Goal: Information Seeking & Learning: Learn about a topic

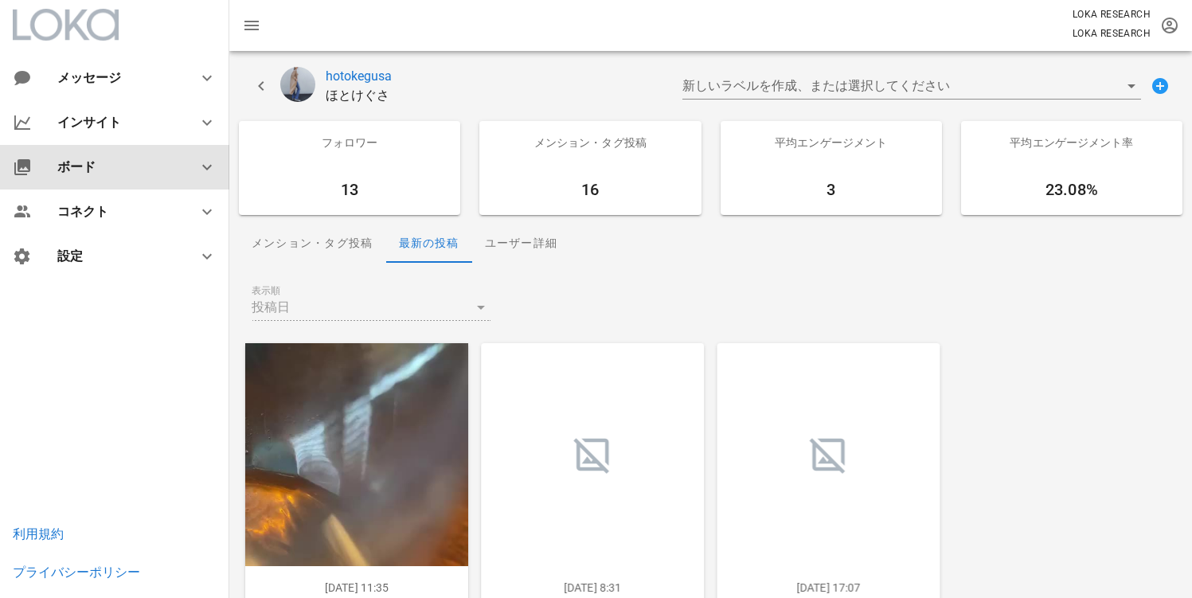
scroll to position [180, 0]
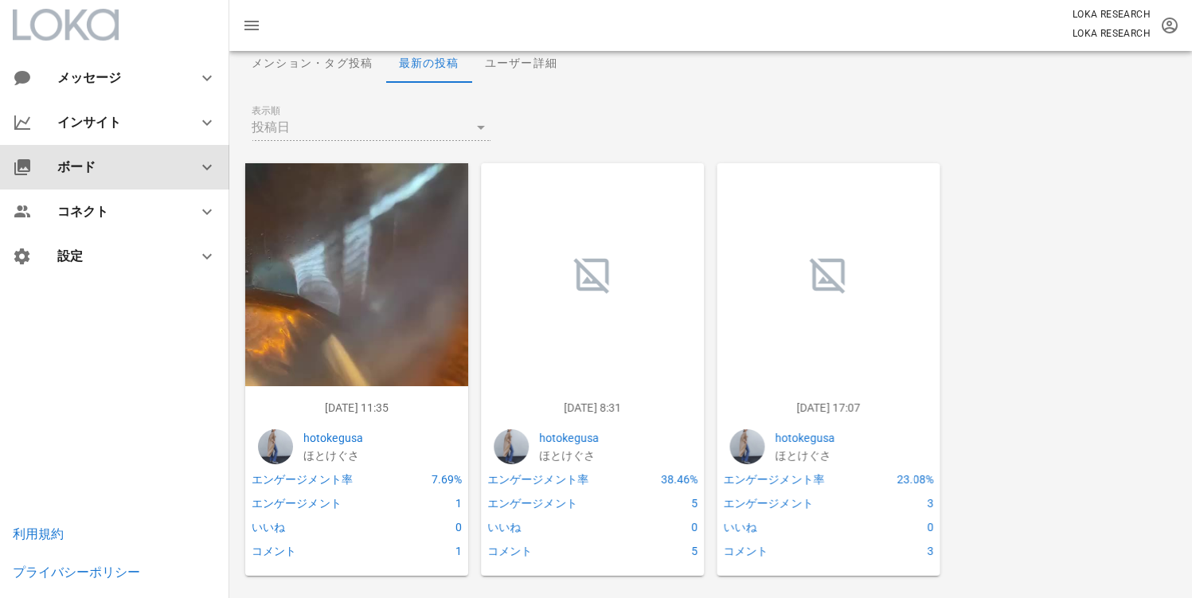
click at [90, 168] on div "ボード" at bounding box center [117, 166] width 121 height 15
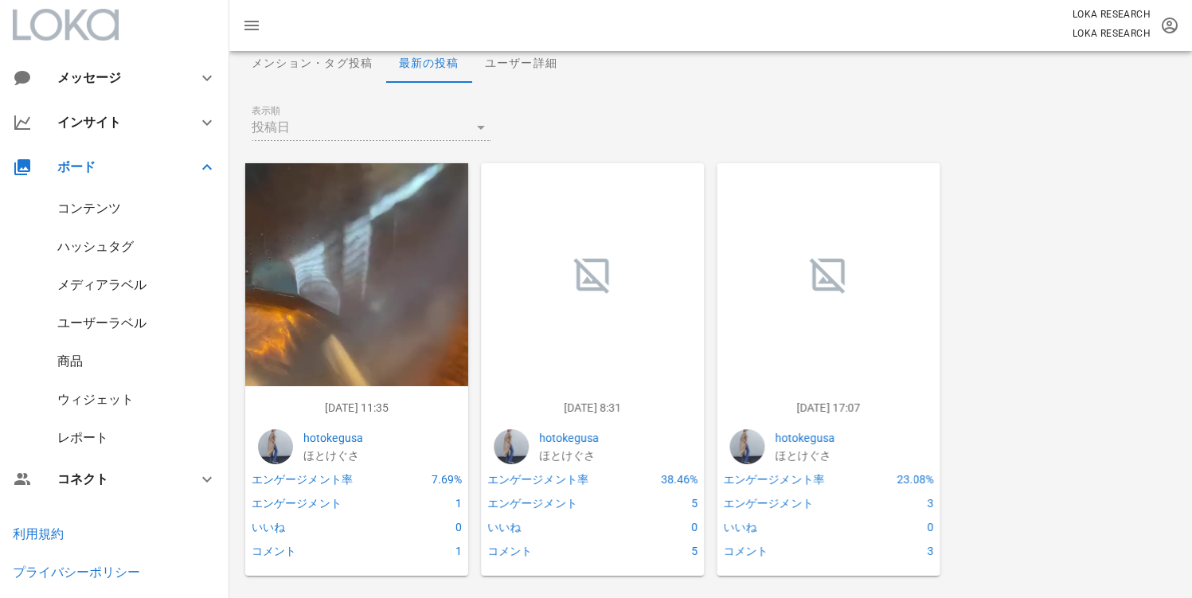
click at [93, 442] on div "レポート" at bounding box center [82, 437] width 51 height 15
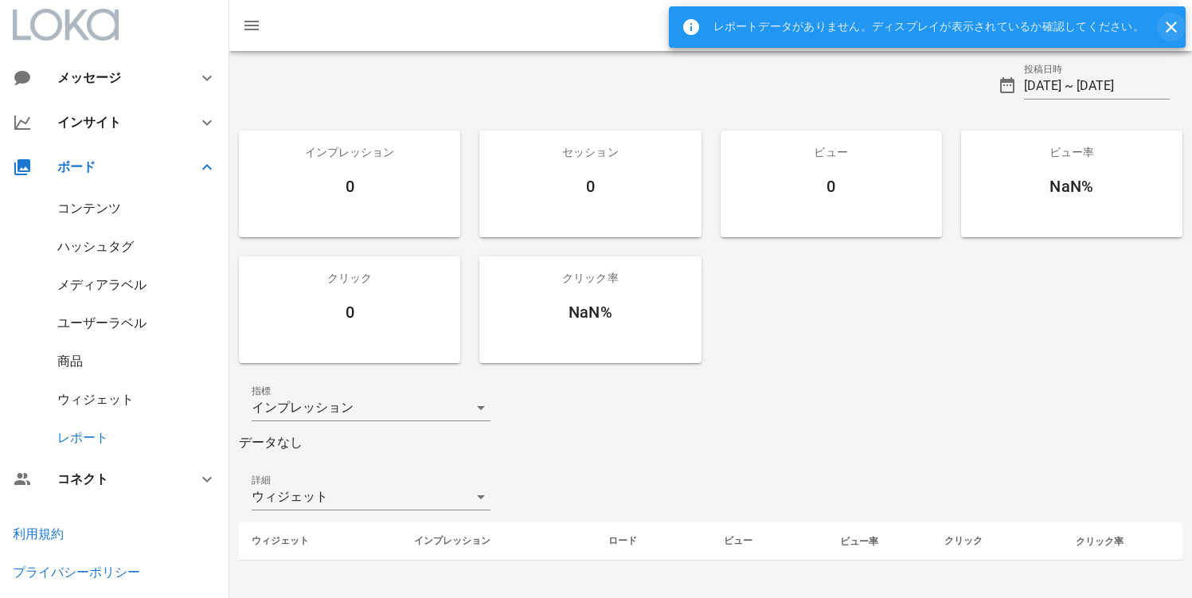
drag, startPoint x: 1151, startPoint y: 33, endPoint x: 1164, endPoint y: 35, distance: 13.0
click at [1153, 33] on div "レポートデータがありません。ディスプレイが表示されているか確認してください。" at bounding box center [913, 26] width 488 height 41
click at [1164, 35] on icon "button" at bounding box center [1171, 27] width 19 height 19
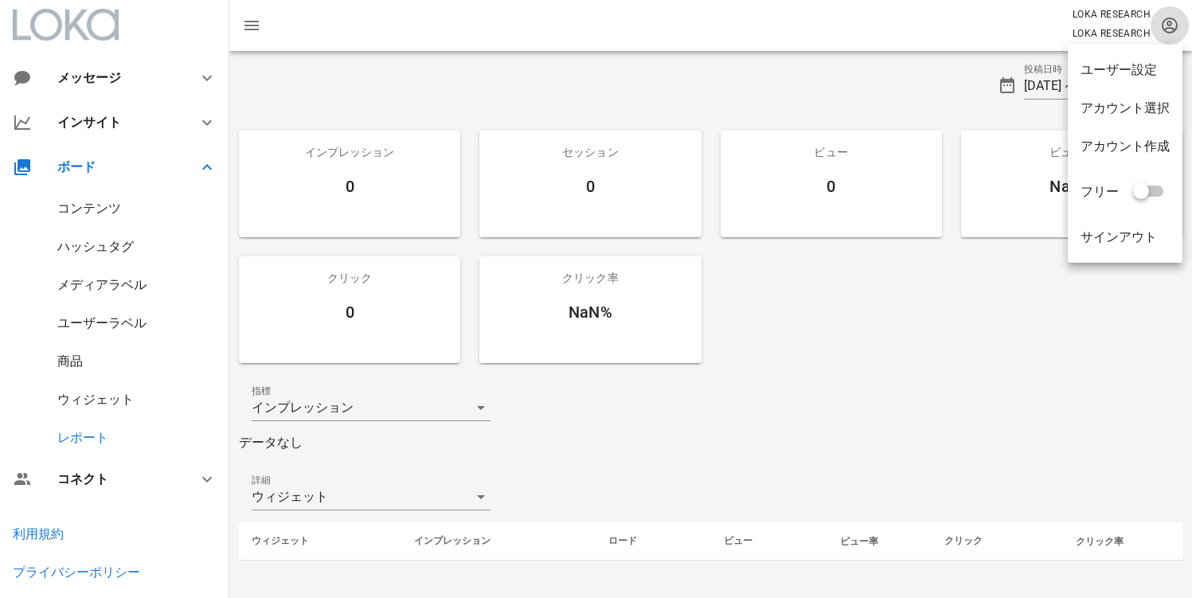
click at [1164, 41] on button "button" at bounding box center [1170, 25] width 38 height 38
click at [1148, 97] on div "アカウント選択" at bounding box center [1125, 108] width 115 height 38
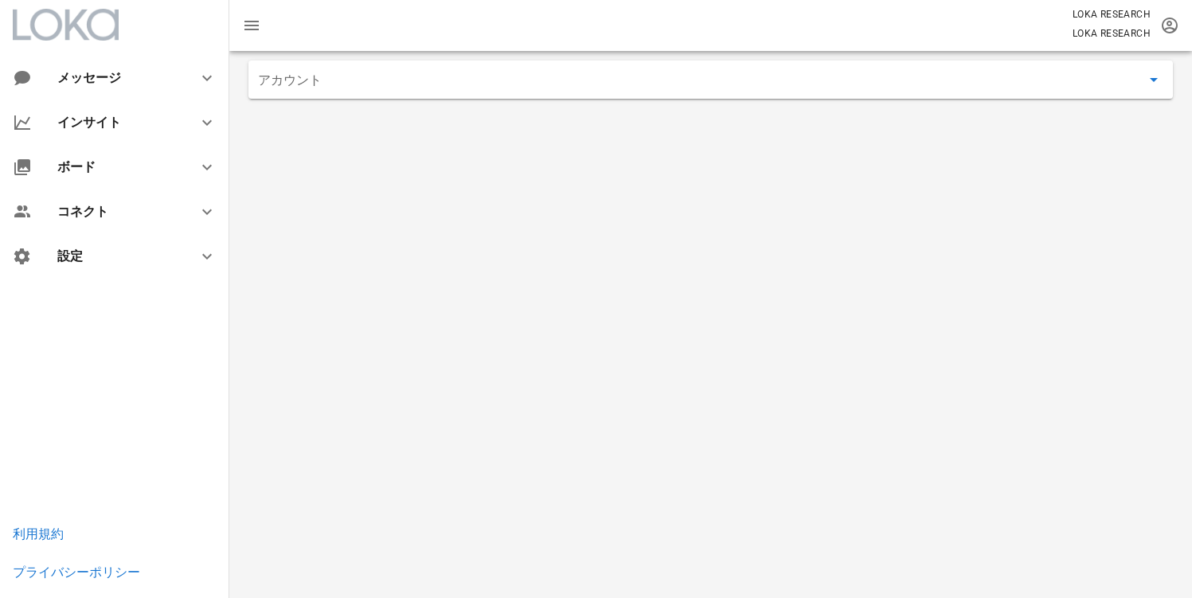
click at [393, 85] on input "アカウント" at bounding box center [699, 79] width 883 height 25
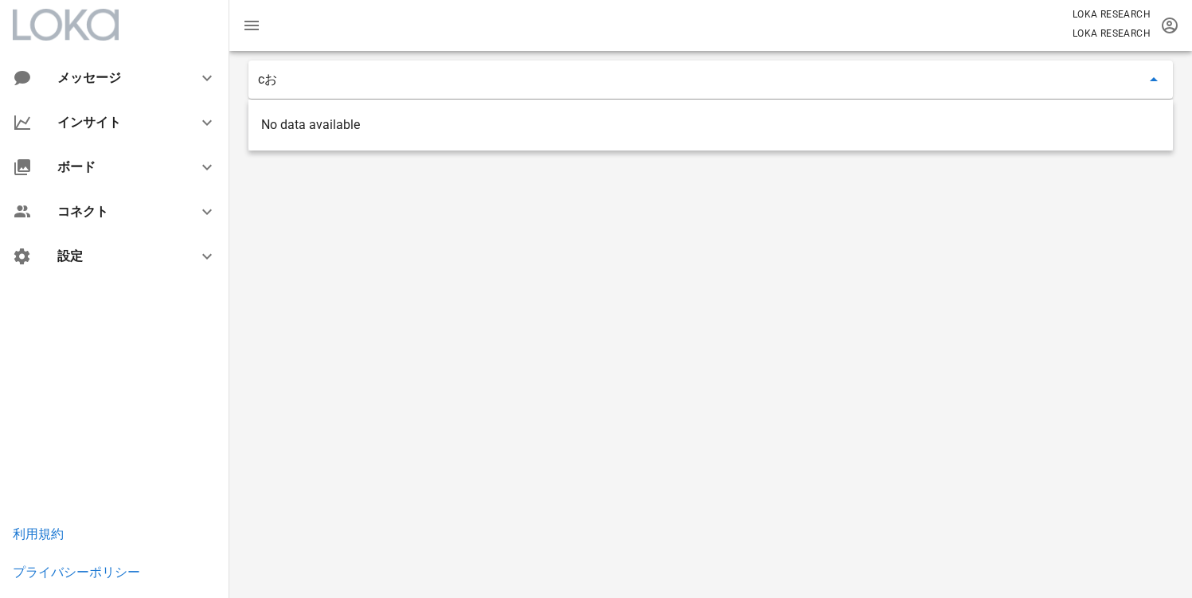
type input "c"
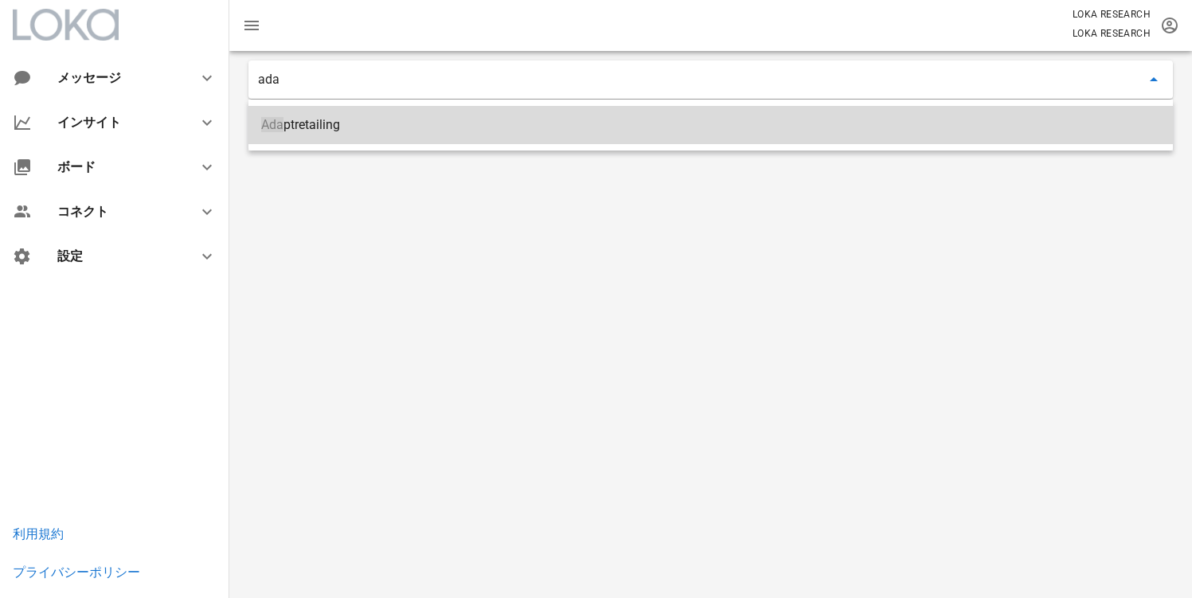
type input "Adaptretailing"
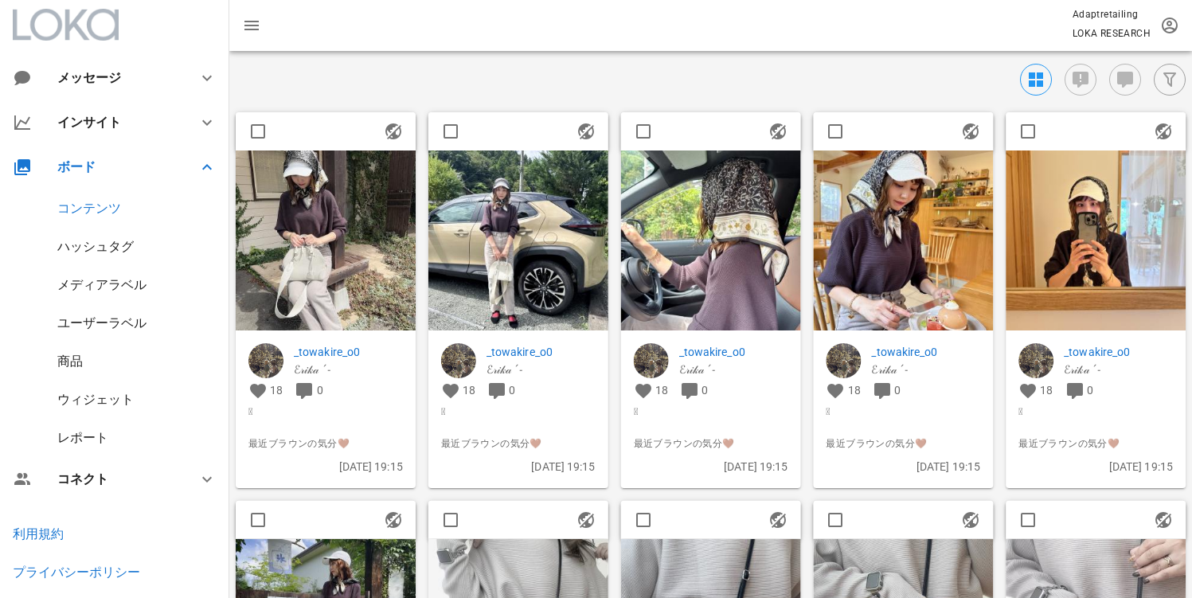
click at [80, 426] on div "レポート" at bounding box center [114, 438] width 229 height 38
click at [80, 430] on div "レポート" at bounding box center [82, 437] width 51 height 15
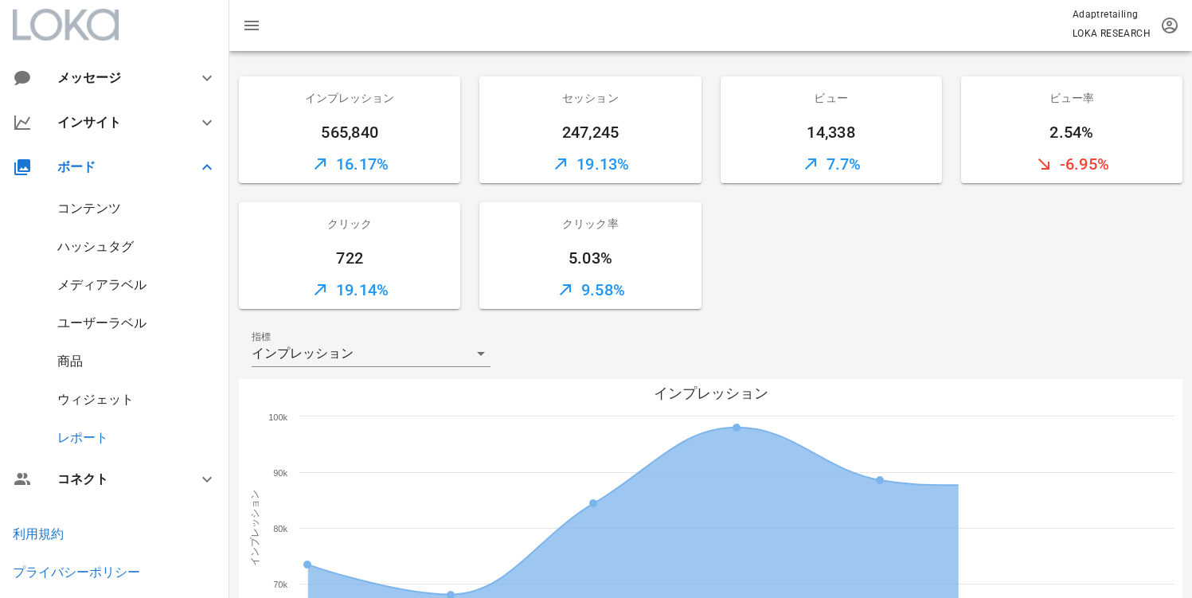
scroll to position [539, 0]
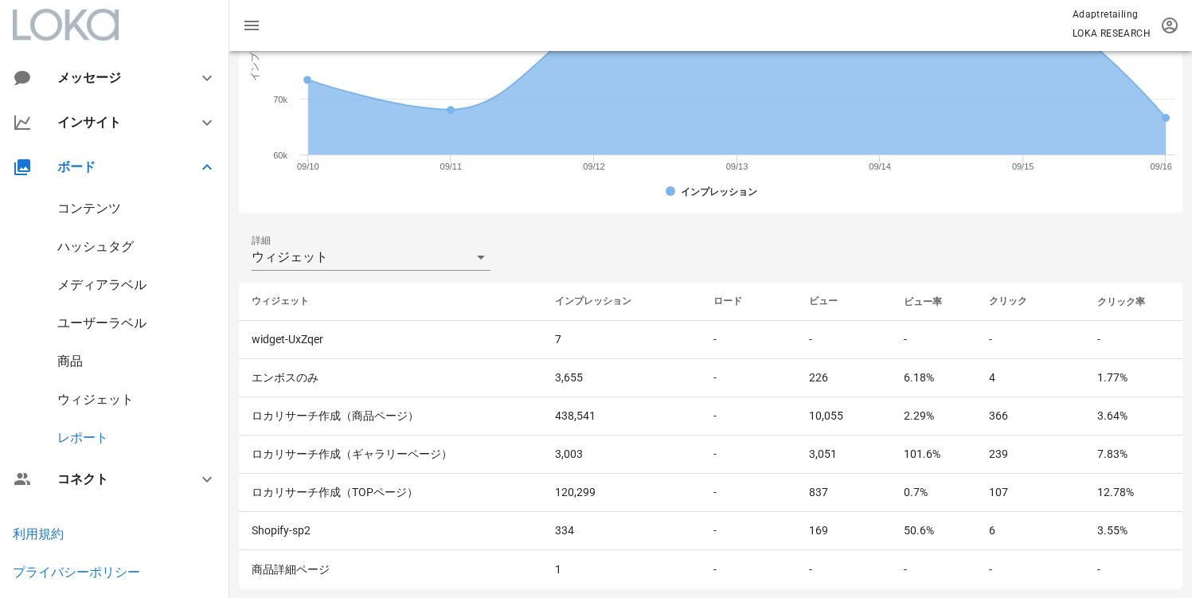
click at [357, 272] on div "詳細 ウィジェット" at bounding box center [711, 257] width 944 height 51
click at [358, 257] on div "ウィジェット" at bounding box center [360, 256] width 217 height 25
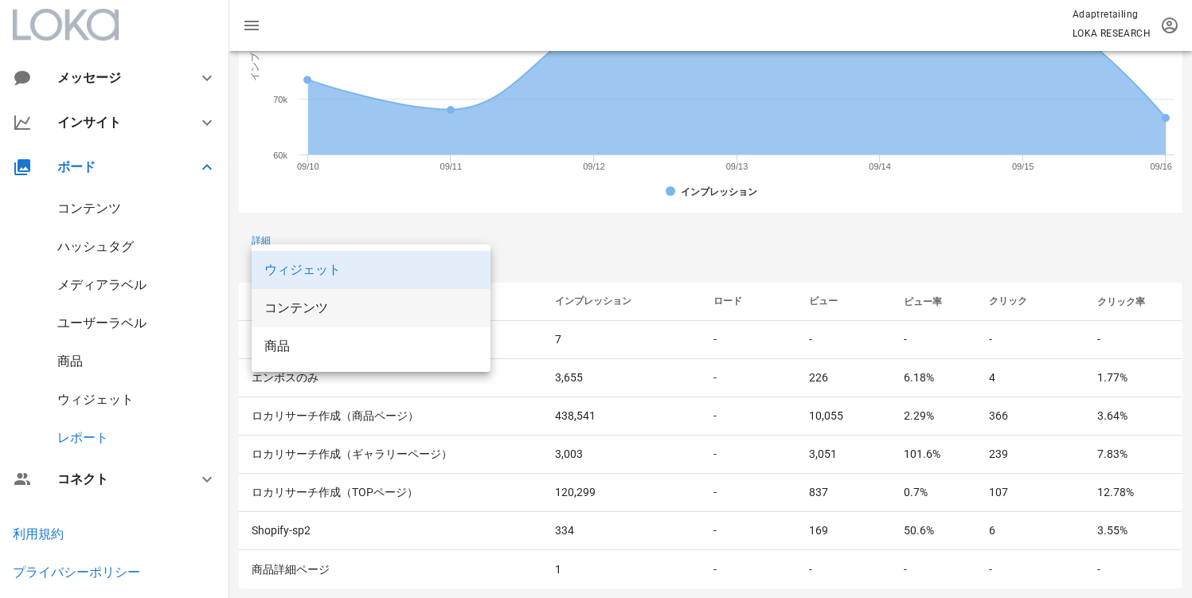
click at [336, 318] on div "コンテンツ" at bounding box center [370, 308] width 213 height 34
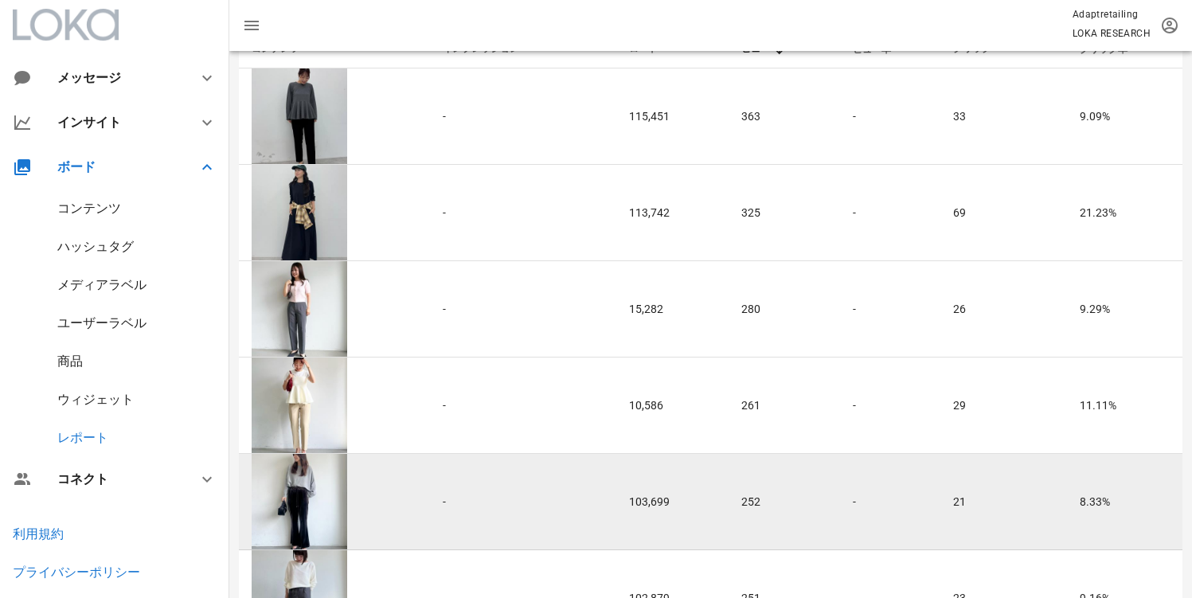
scroll to position [648, 0]
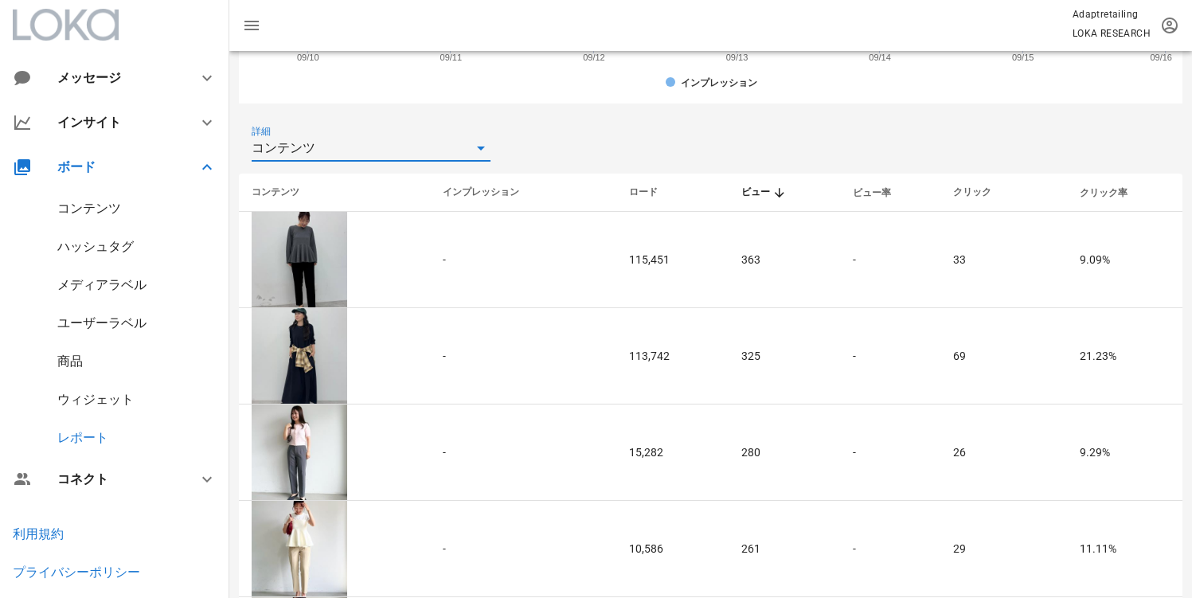
click at [624, 143] on div "詳細 コンテンツ" at bounding box center [711, 148] width 944 height 51
click at [609, 154] on div "詳細 コンテンツ" at bounding box center [711, 148] width 944 height 51
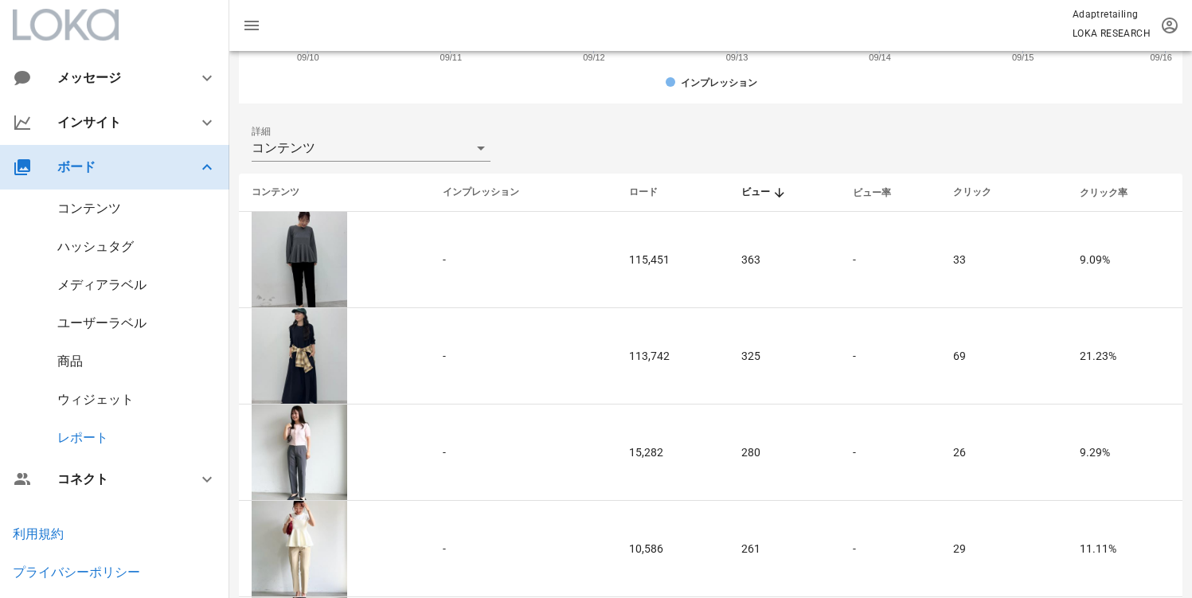
click at [185, 160] on div at bounding box center [197, 167] width 38 height 19
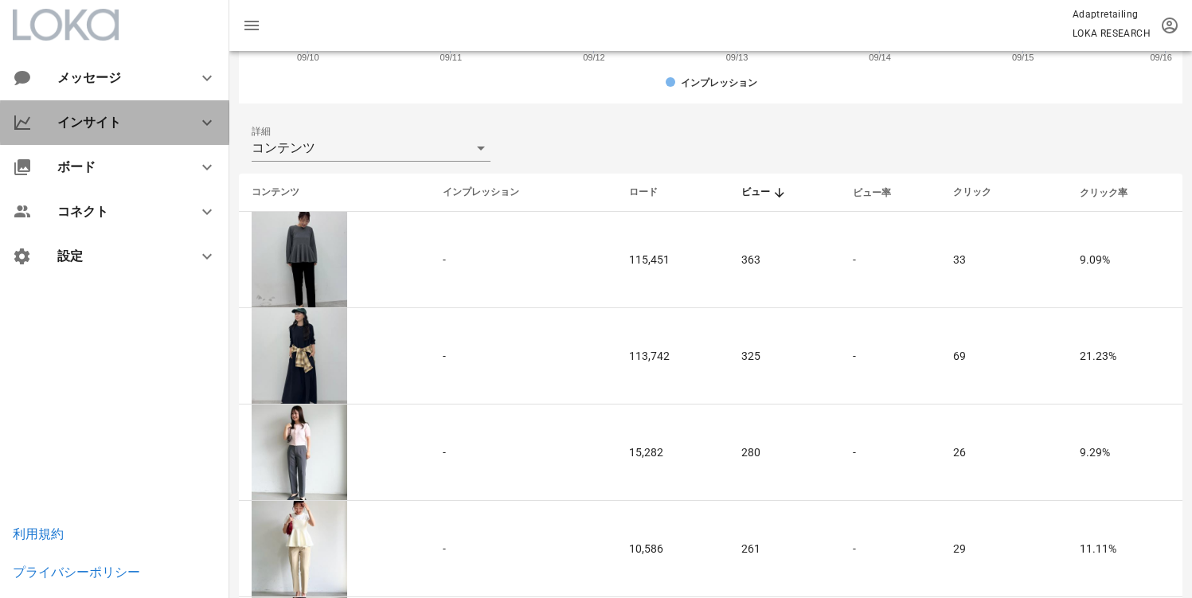
click at [180, 140] on div "インサイト" at bounding box center [114, 122] width 229 height 45
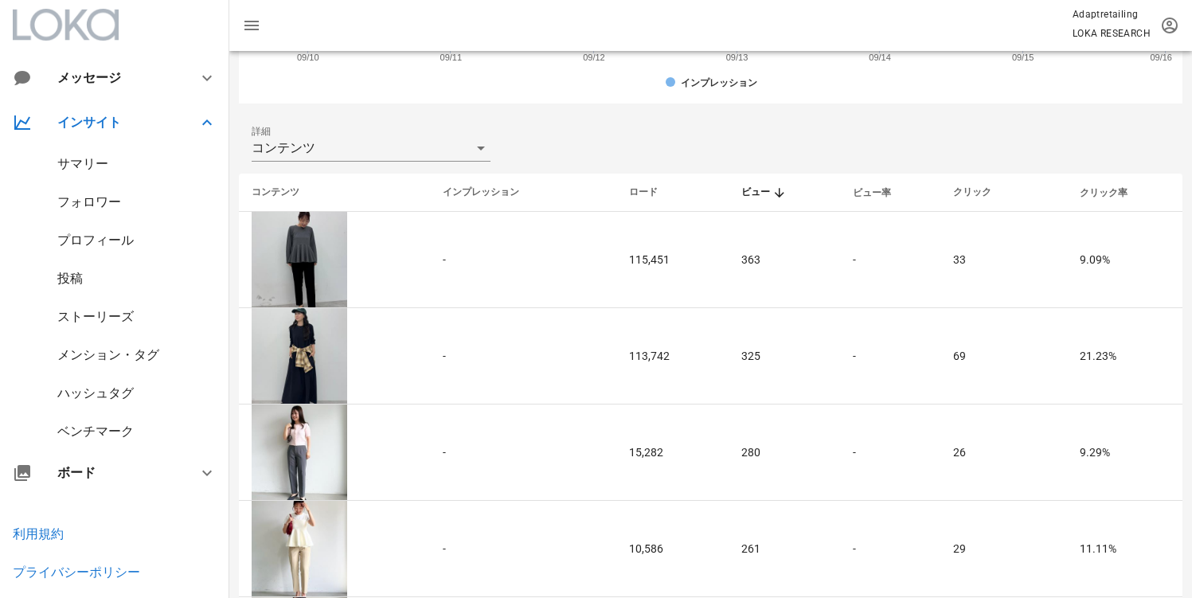
click at [85, 330] on div "ストーリーズ" at bounding box center [114, 317] width 229 height 38
click at [88, 321] on div "ストーリーズ" at bounding box center [95, 316] width 76 height 15
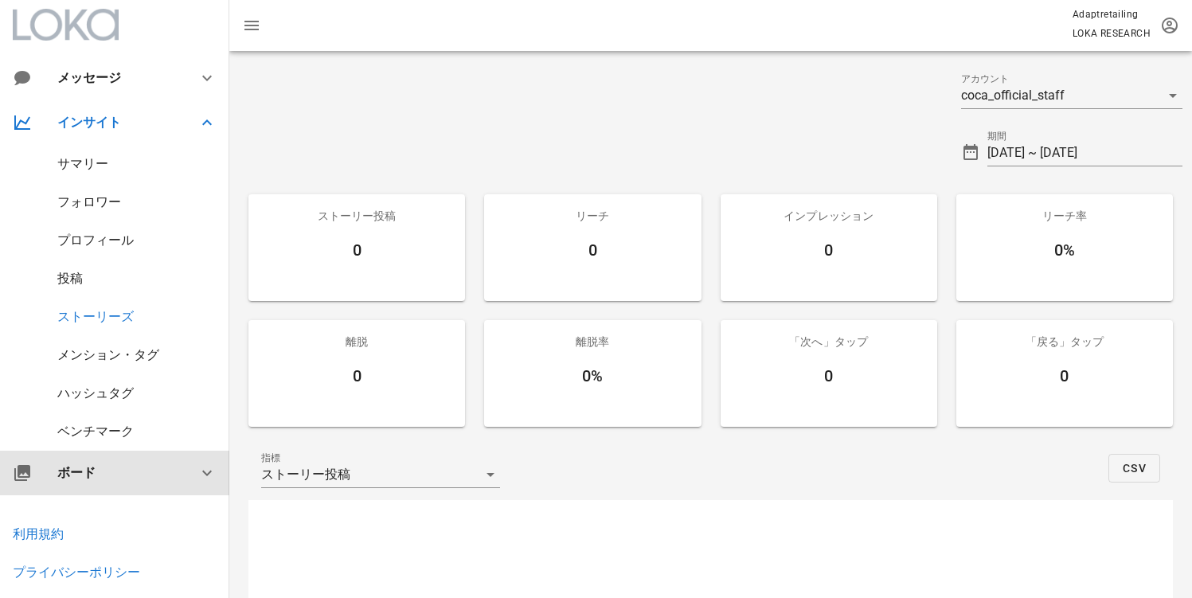
click at [76, 480] on div "ボード" at bounding box center [114, 473] width 229 height 45
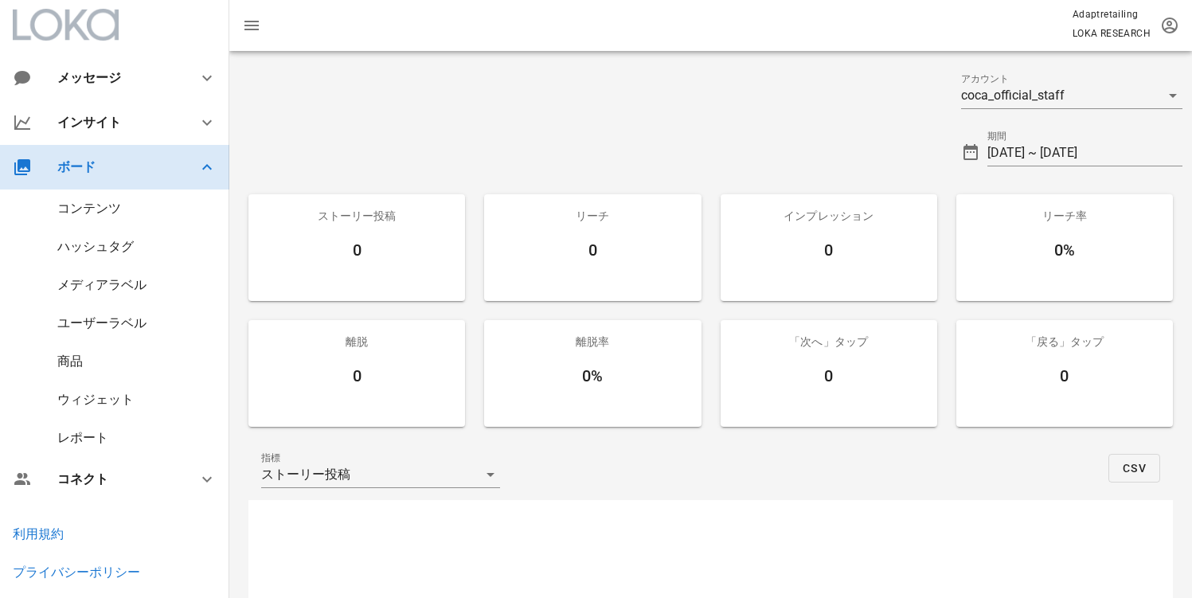
click at [110, 181] on div "ボード" at bounding box center [114, 167] width 229 height 45
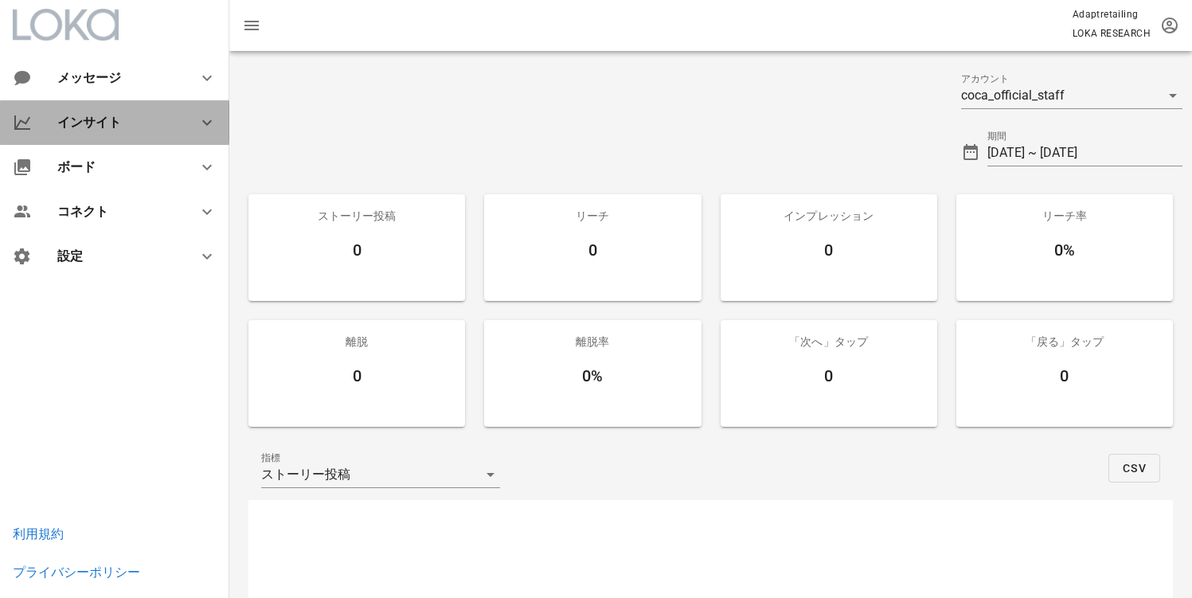
click at [111, 132] on div "インサイト" at bounding box center [114, 122] width 229 height 45
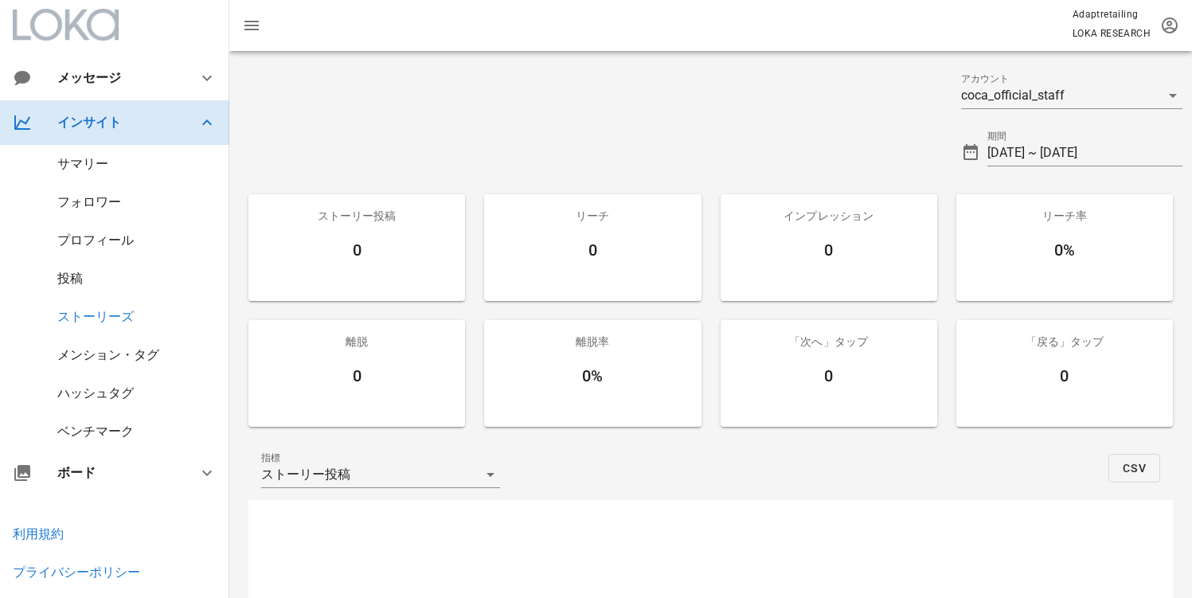
click at [128, 135] on div "インサイト" at bounding box center [114, 122] width 229 height 45
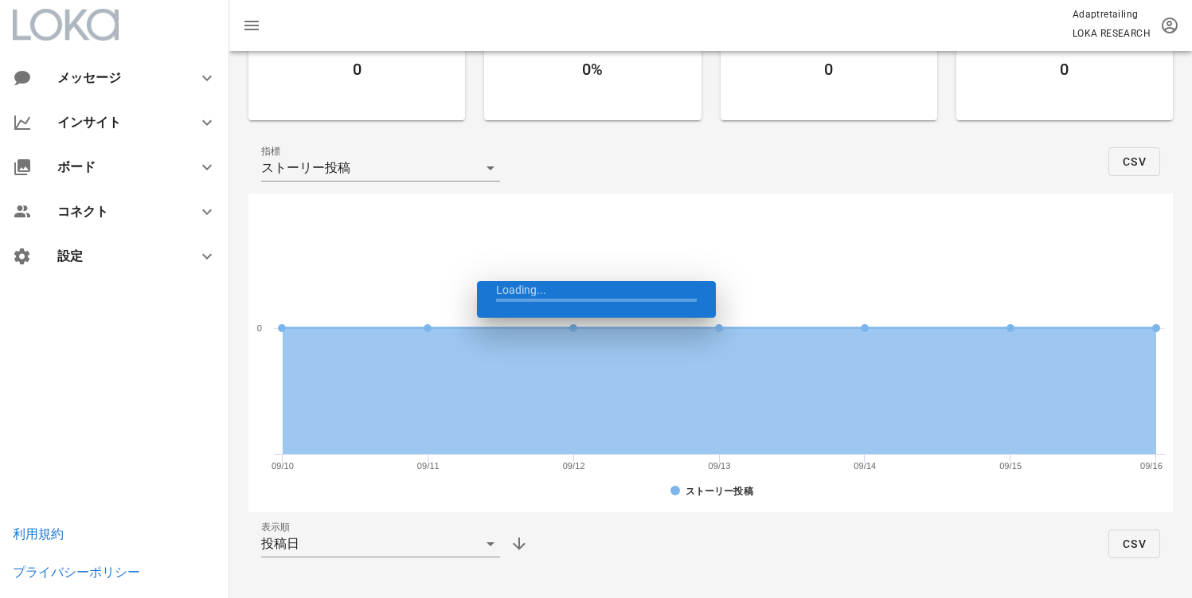
scroll to position [307, 0]
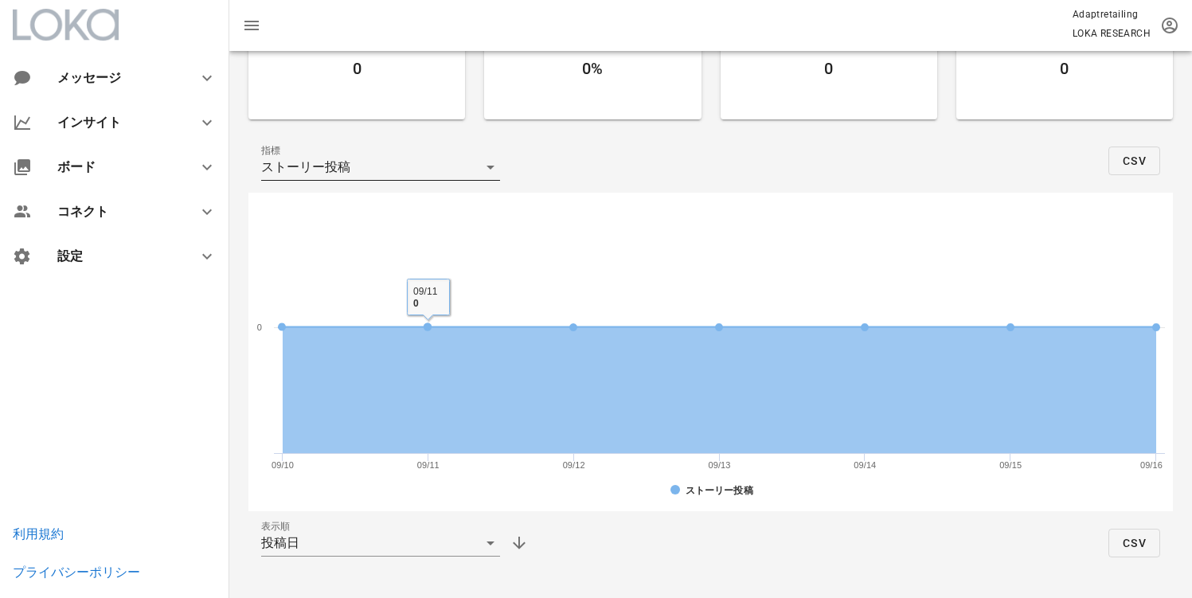
click at [383, 159] on div "ストーリー投稿" at bounding box center [369, 166] width 217 height 25
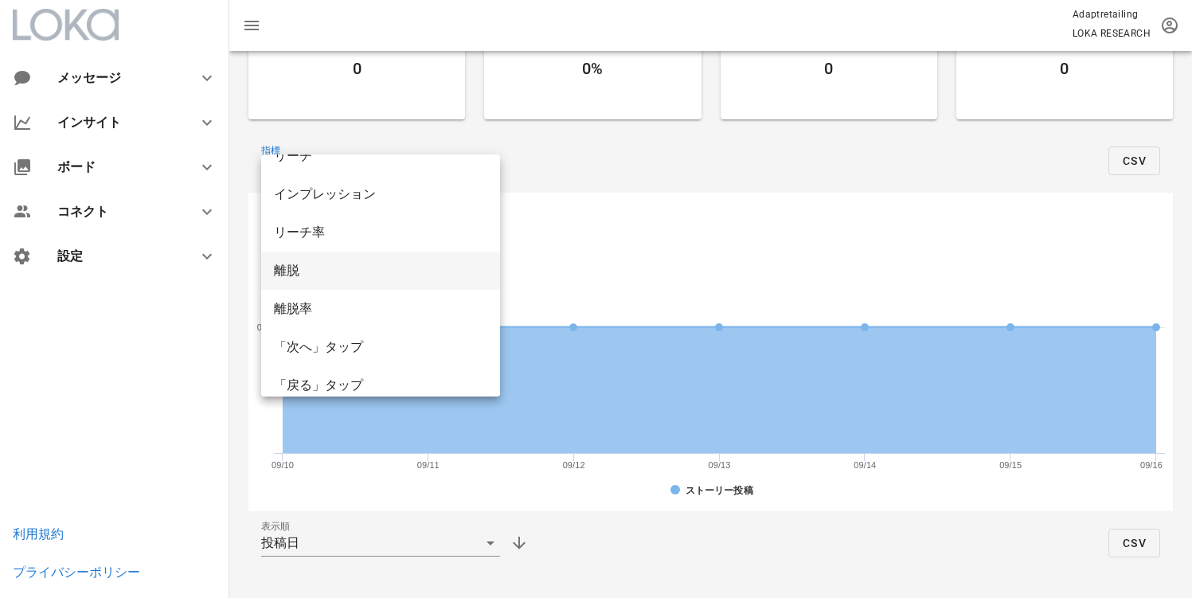
scroll to position [76, 0]
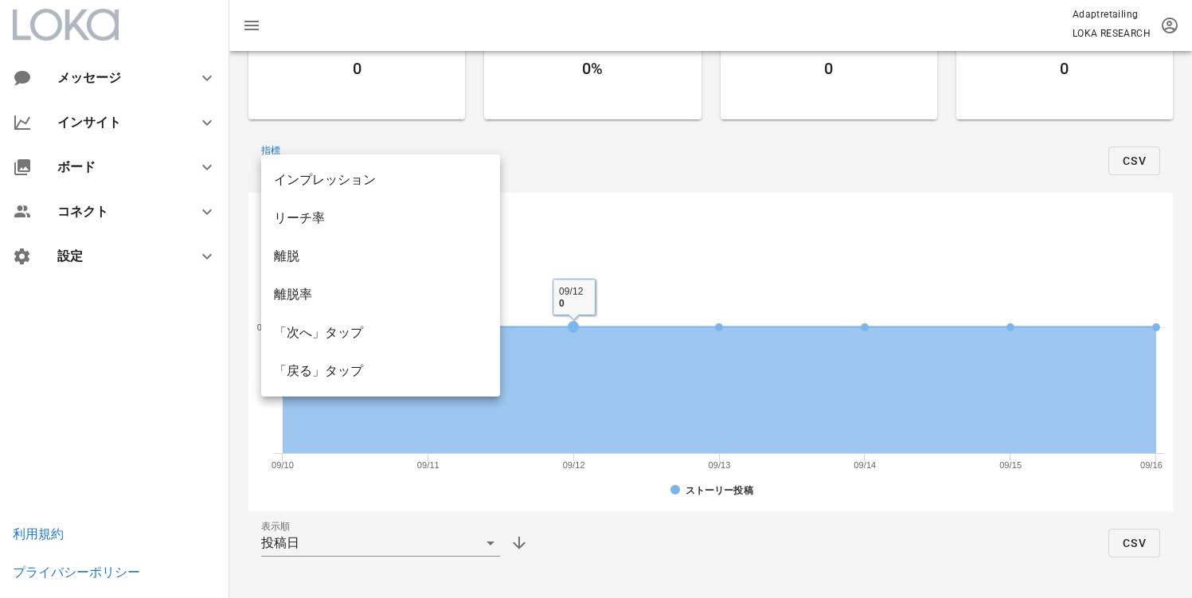
click at [640, 176] on div "指標 ストーリー投稿 CSV" at bounding box center [710, 161] width 924 height 64
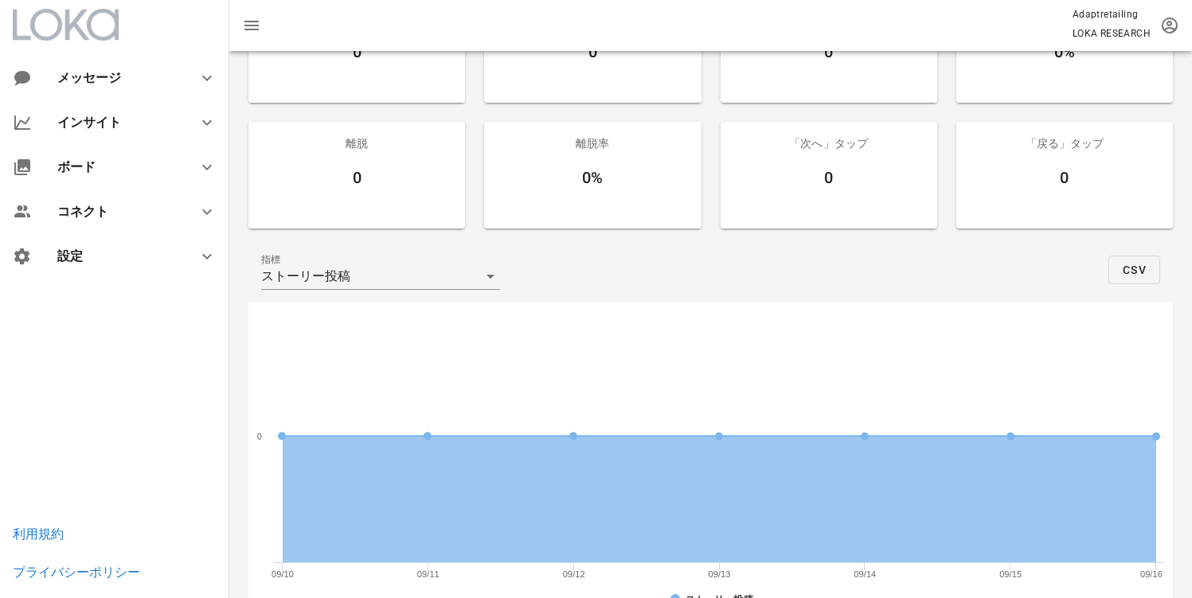
scroll to position [180, 0]
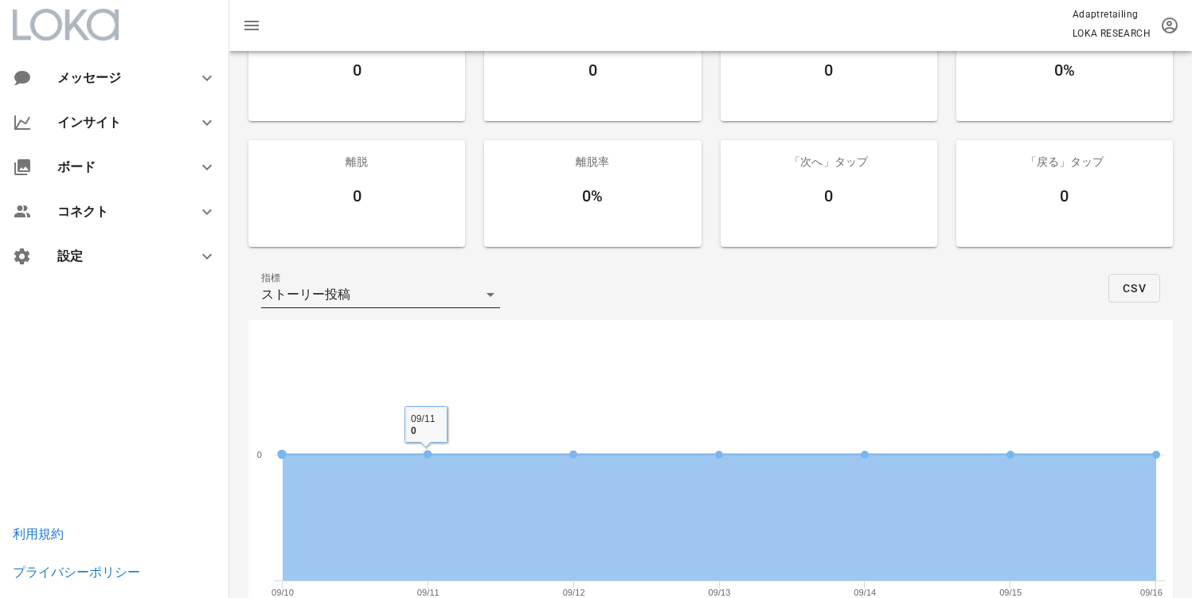
click at [416, 276] on div "指標 ストーリー投稿" at bounding box center [380, 289] width 239 height 35
click at [401, 288] on div "ストーリー投稿" at bounding box center [369, 294] width 217 height 25
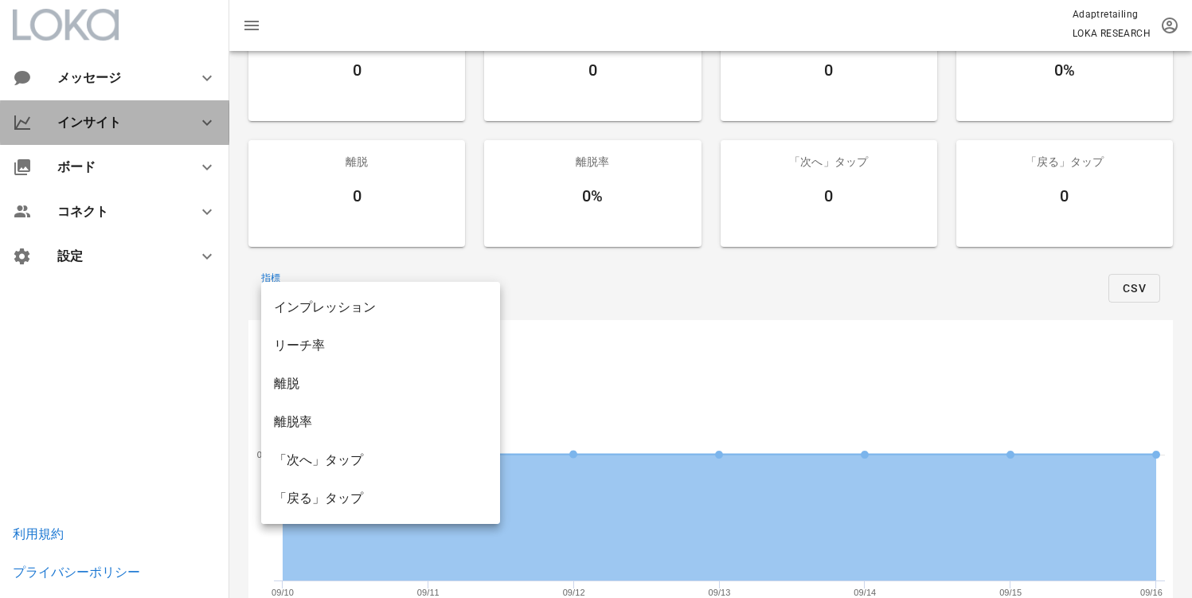
click at [108, 115] on div "インサイト" at bounding box center [117, 122] width 121 height 15
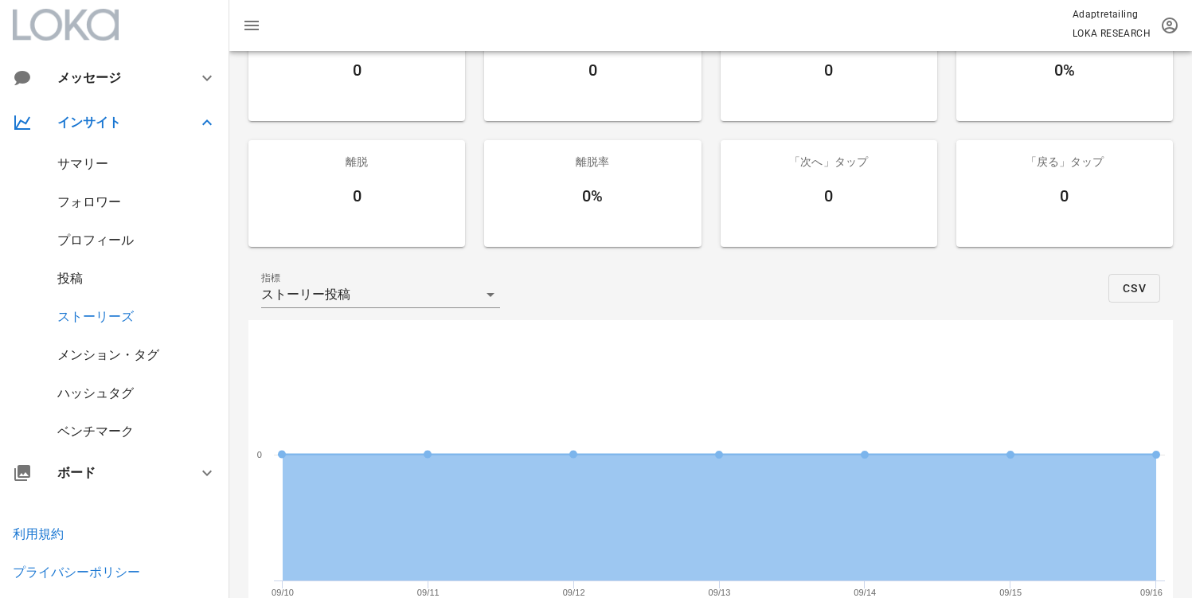
click at [84, 279] on div "投稿" at bounding box center [114, 279] width 229 height 38
click at [77, 281] on div "投稿" at bounding box center [69, 278] width 25 height 15
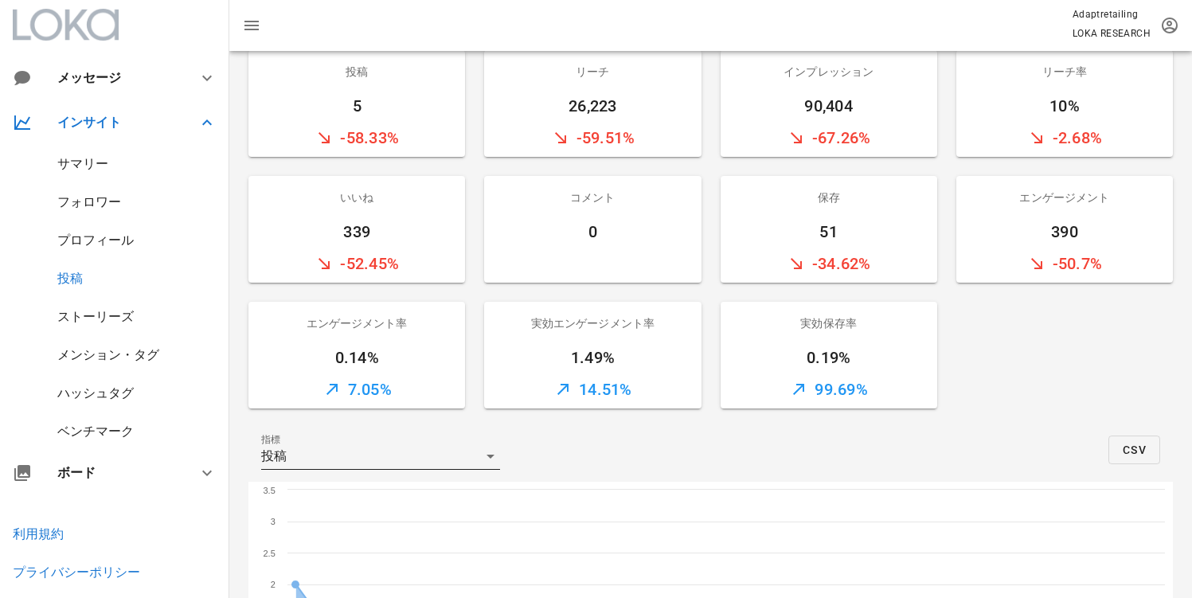
scroll to position [146, 0]
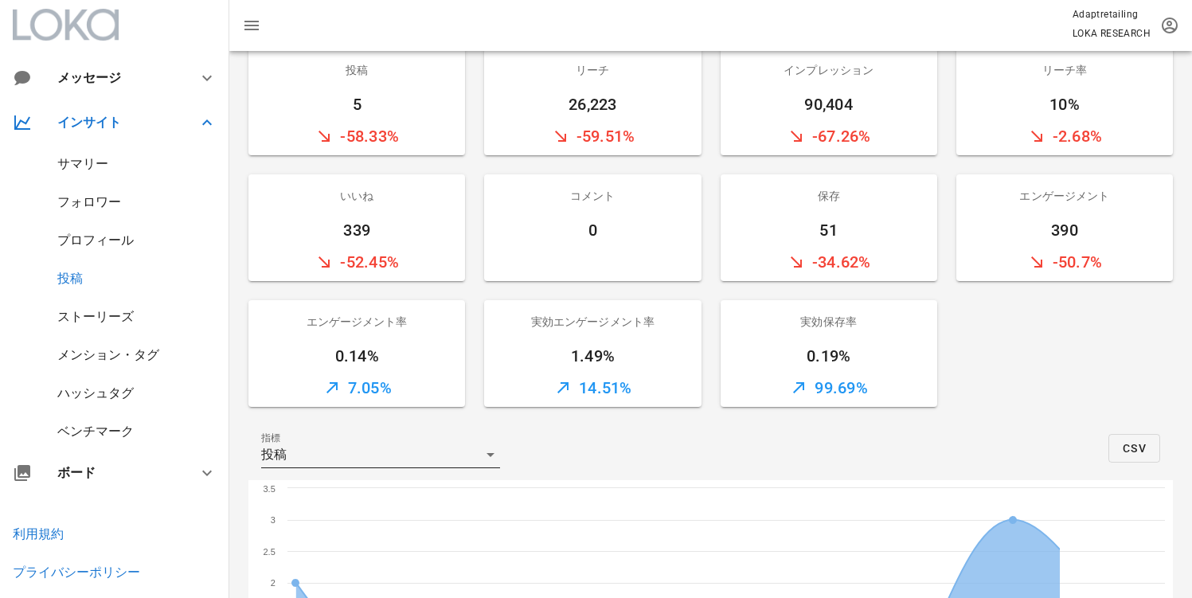
click at [366, 444] on div "投稿" at bounding box center [369, 454] width 217 height 25
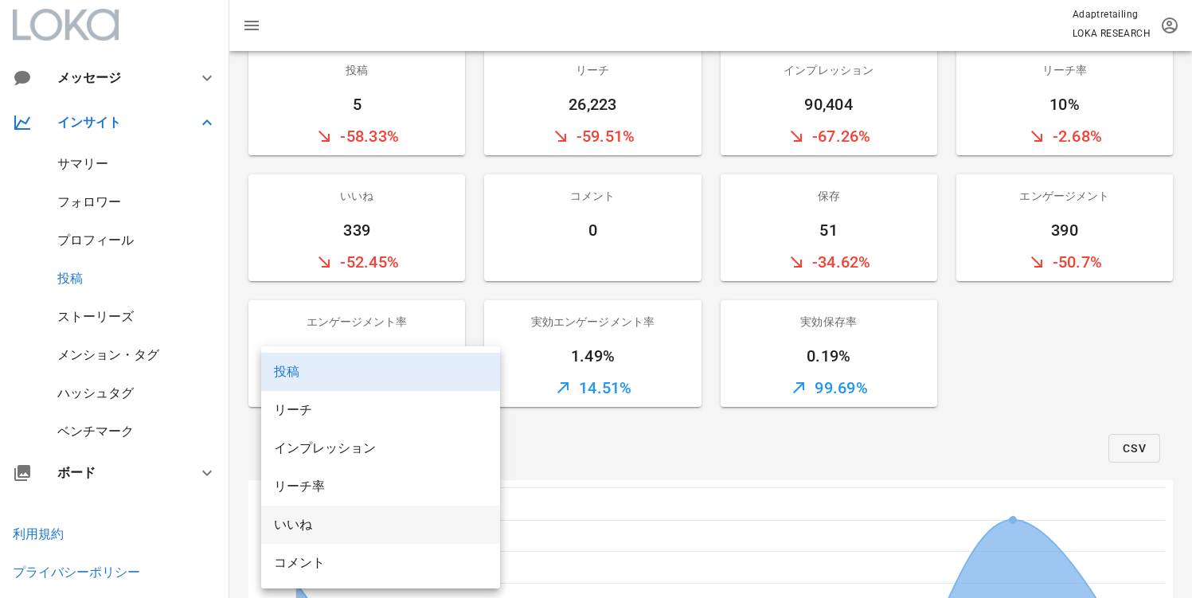
click at [324, 532] on div "いいね" at bounding box center [380, 524] width 213 height 15
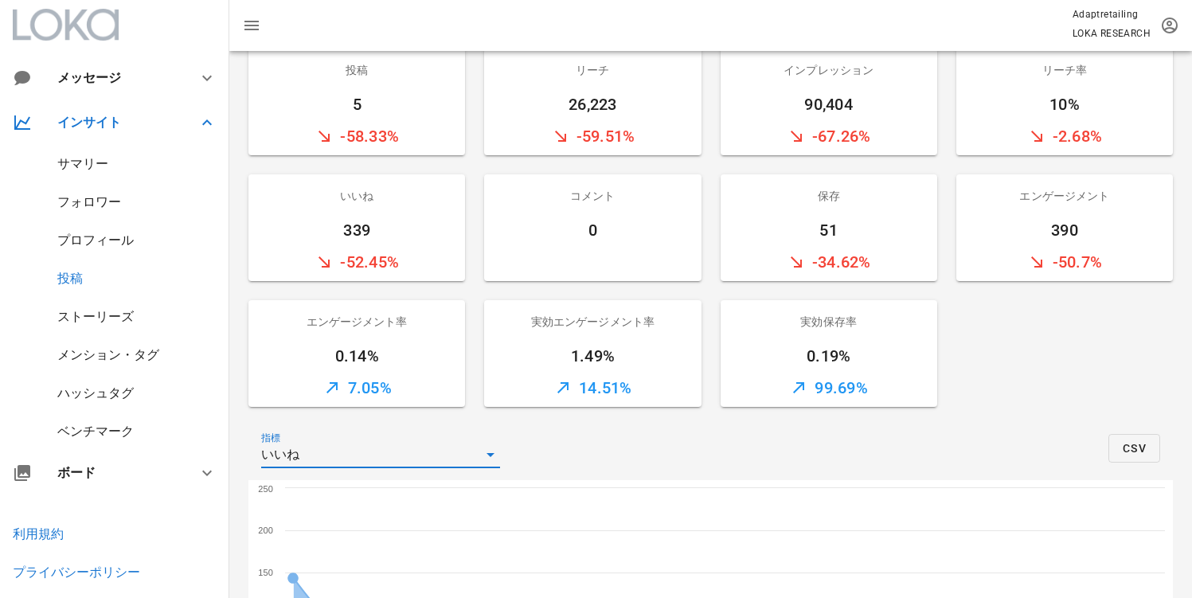
scroll to position [433, 0]
